Goal: Check status: Check status

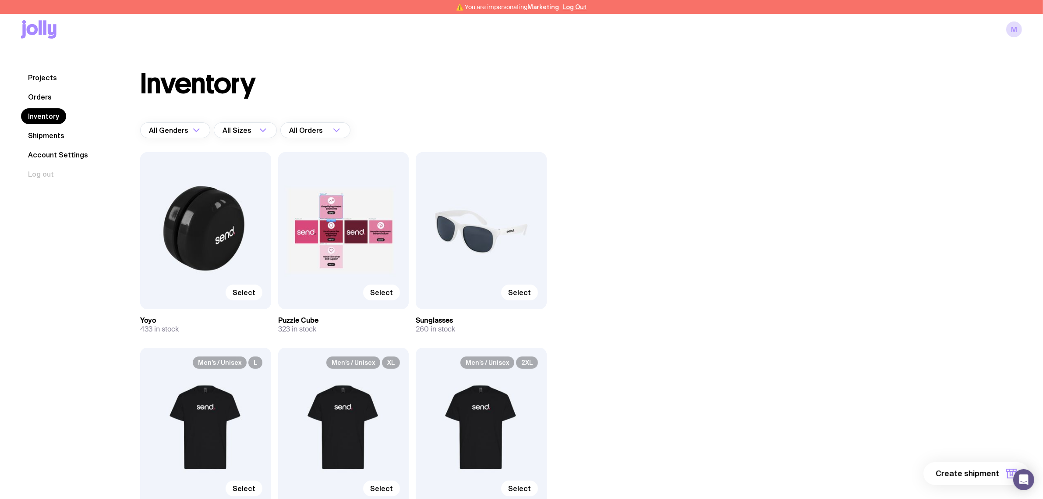
click at [43, 99] on link "Orders" at bounding box center [40, 97] width 38 height 16
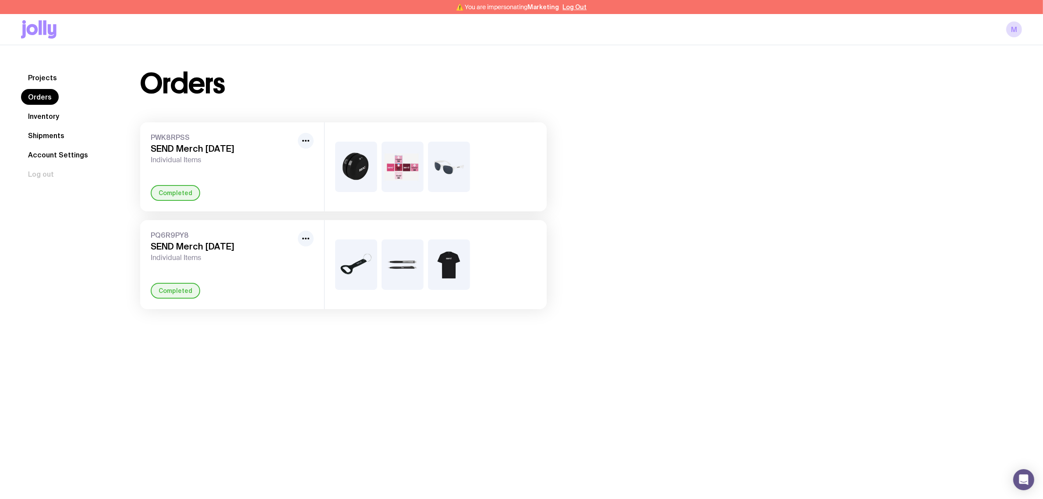
click at [53, 137] on link "Shipments" at bounding box center [46, 135] width 50 height 16
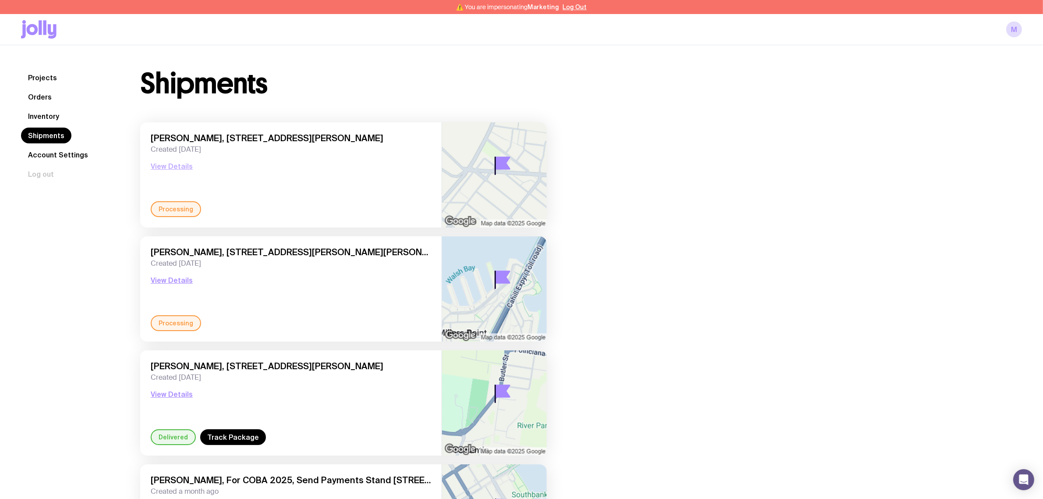
click at [171, 169] on button "View Details" at bounding box center [172, 166] width 42 height 11
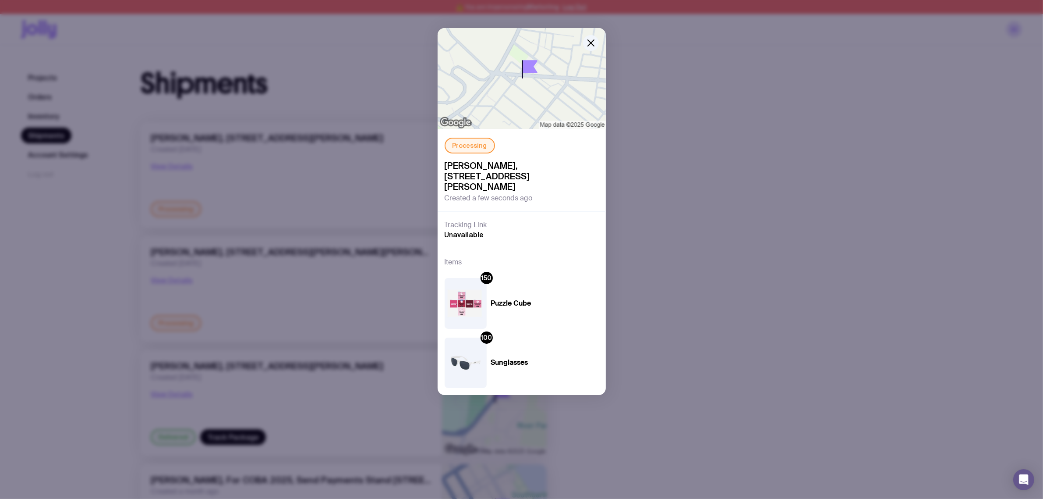
scroll to position [164, 0]
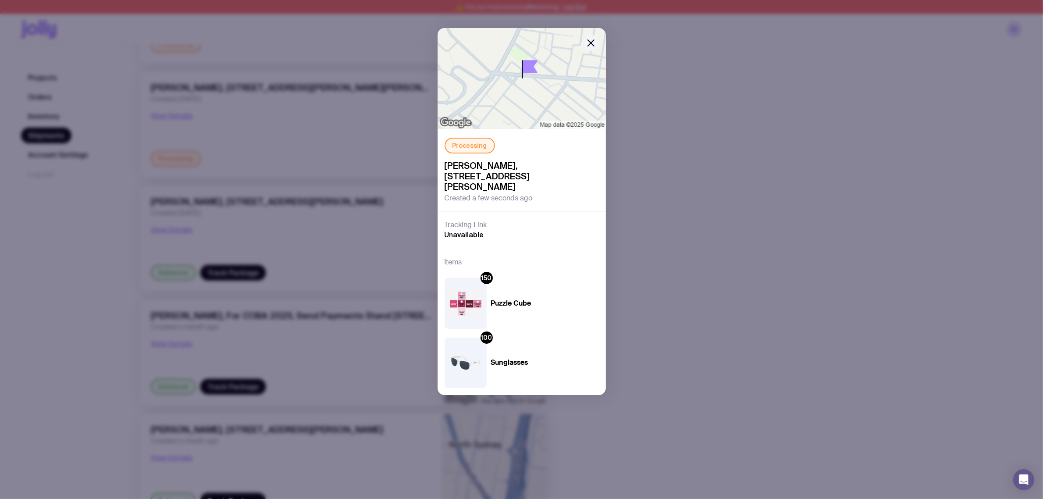
click at [507, 222] on div "Tracking Link Unavailable" at bounding box center [522, 229] width 168 height 36
click at [592, 43] on icon "button" at bounding box center [591, 43] width 11 height 11
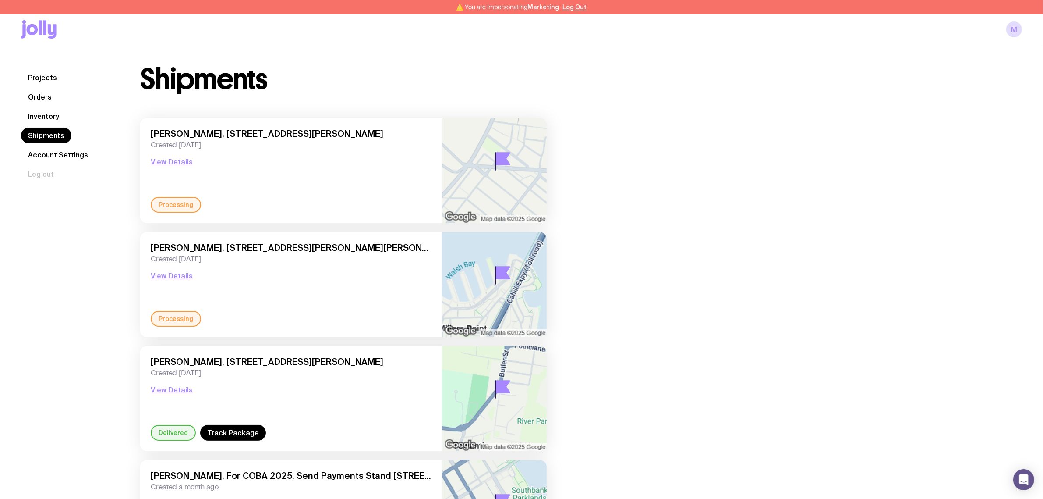
scroll to position [0, 0]
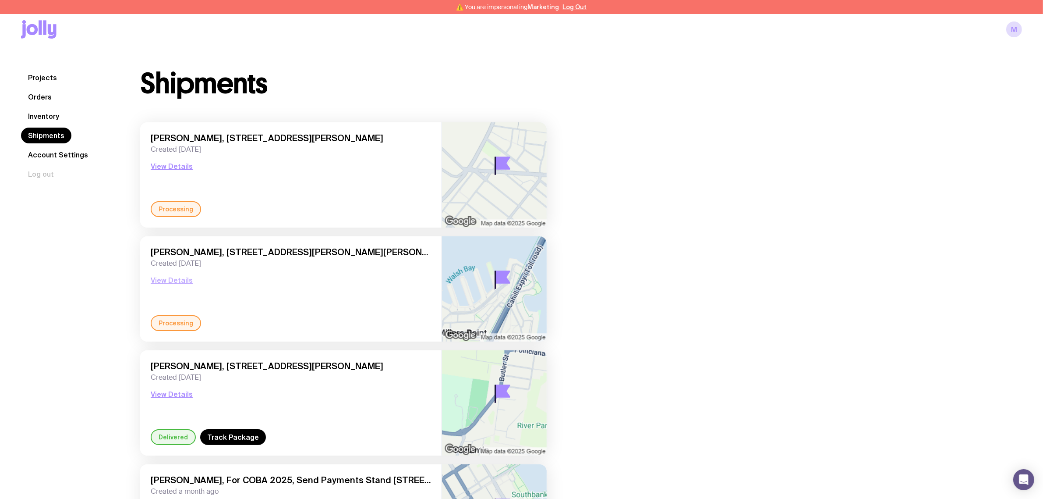
click at [170, 283] on button "View Details" at bounding box center [172, 280] width 42 height 11
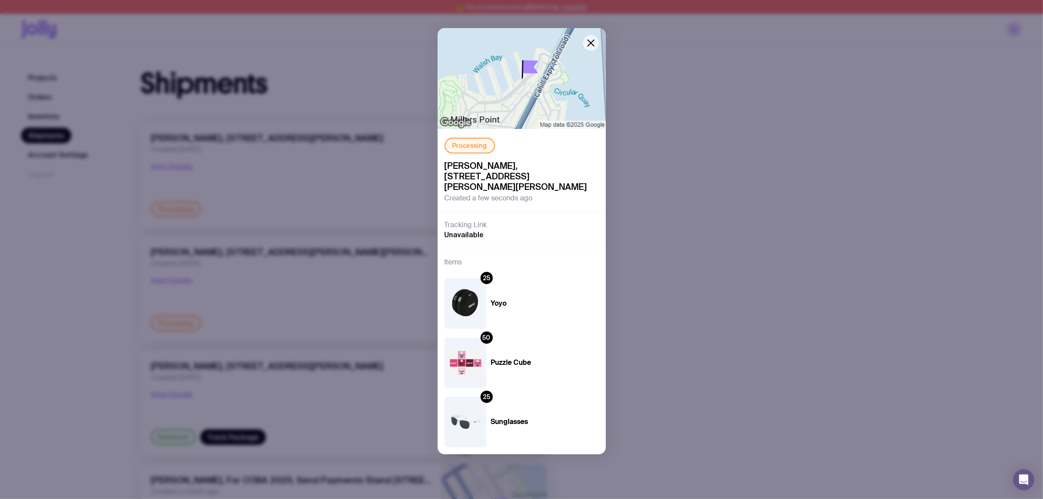
click at [472, 230] on span "Unavailable" at bounding box center [464, 234] width 39 height 9
click at [586, 47] on icon "button" at bounding box center [591, 43] width 11 height 11
